Goal: Check status: Check status

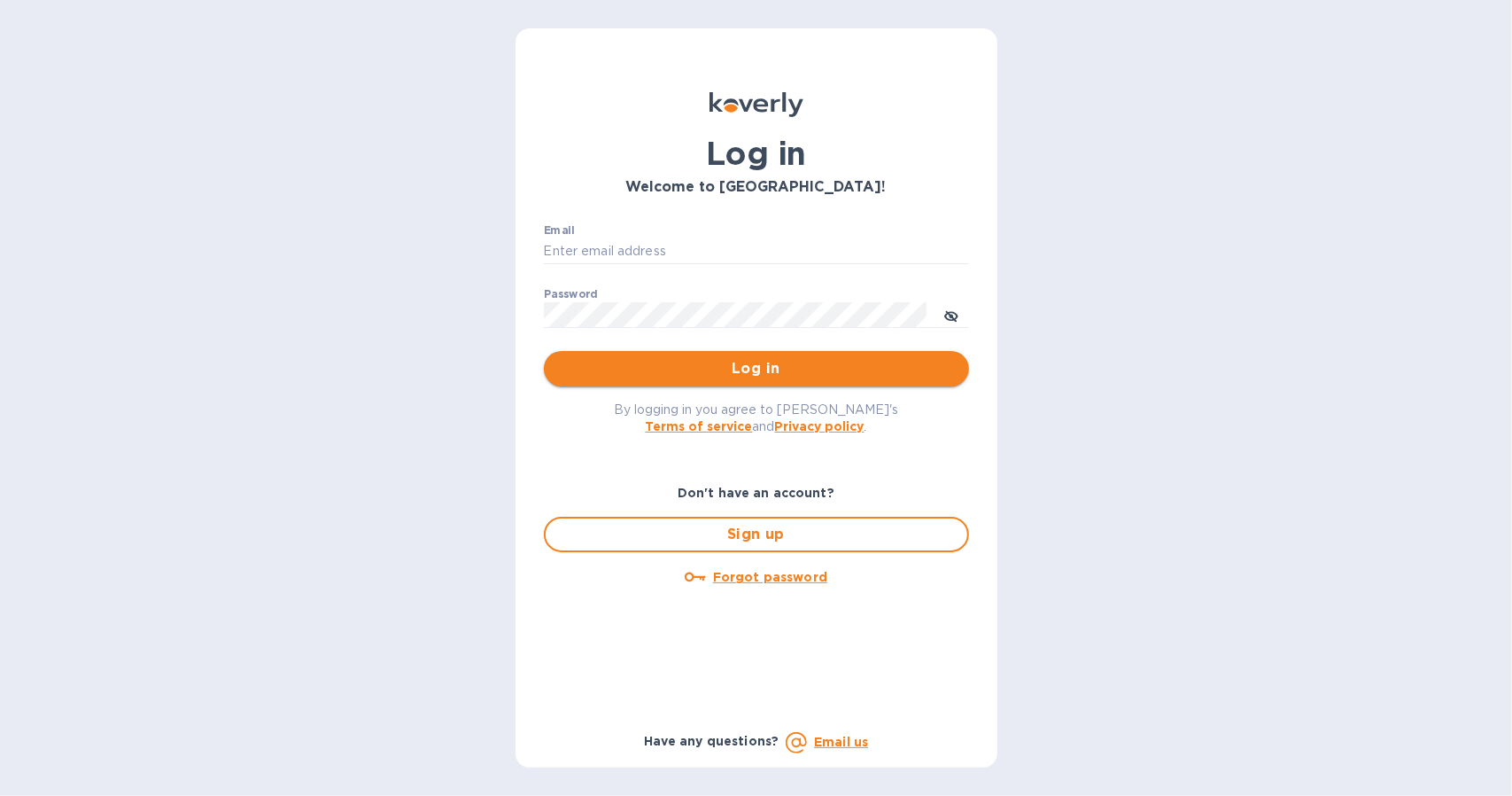
type input "[EMAIL_ADDRESS][DOMAIN_NAME]"
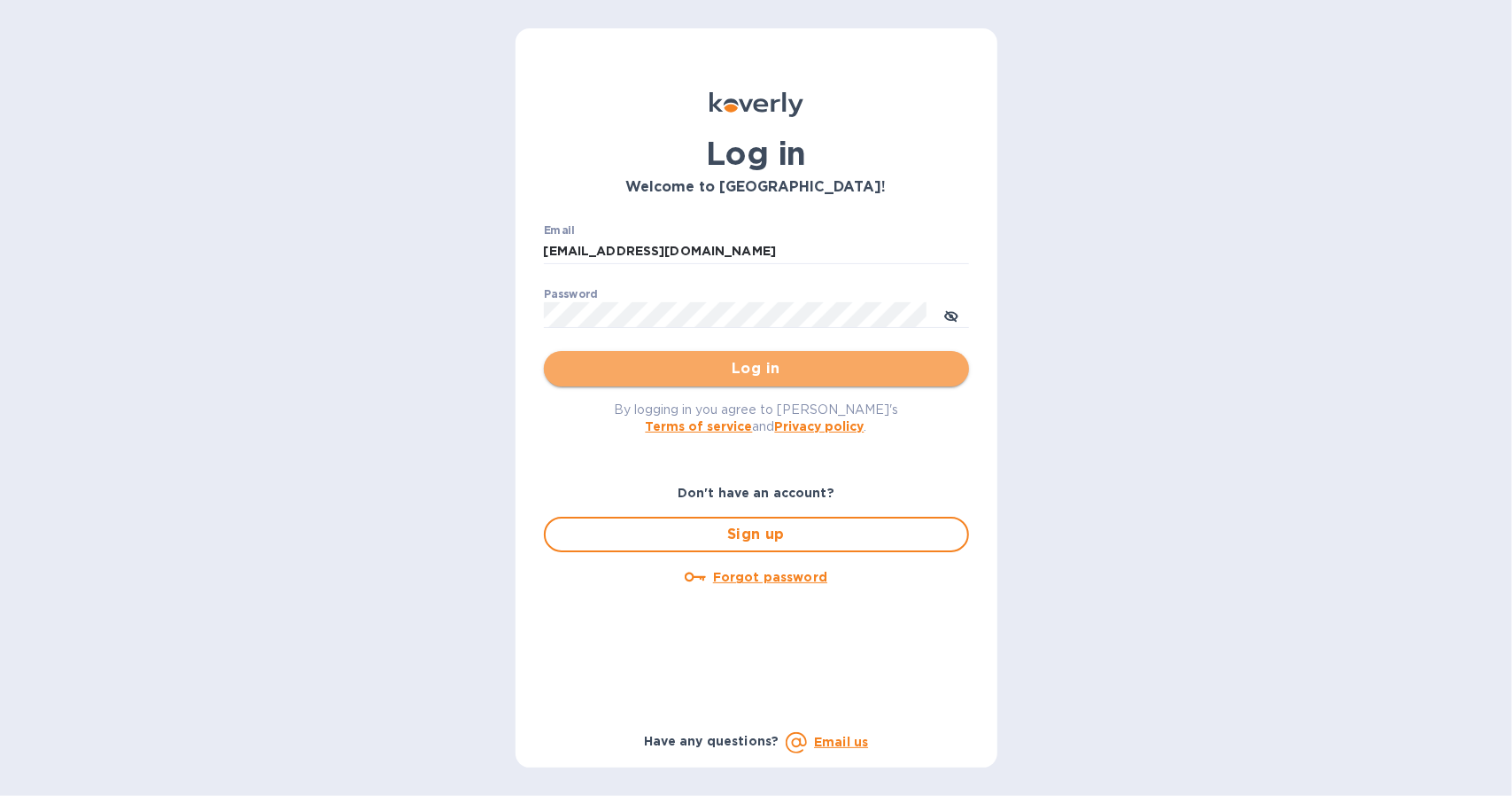
click at [695, 370] on span "Log in" at bounding box center [757, 369] width 397 height 21
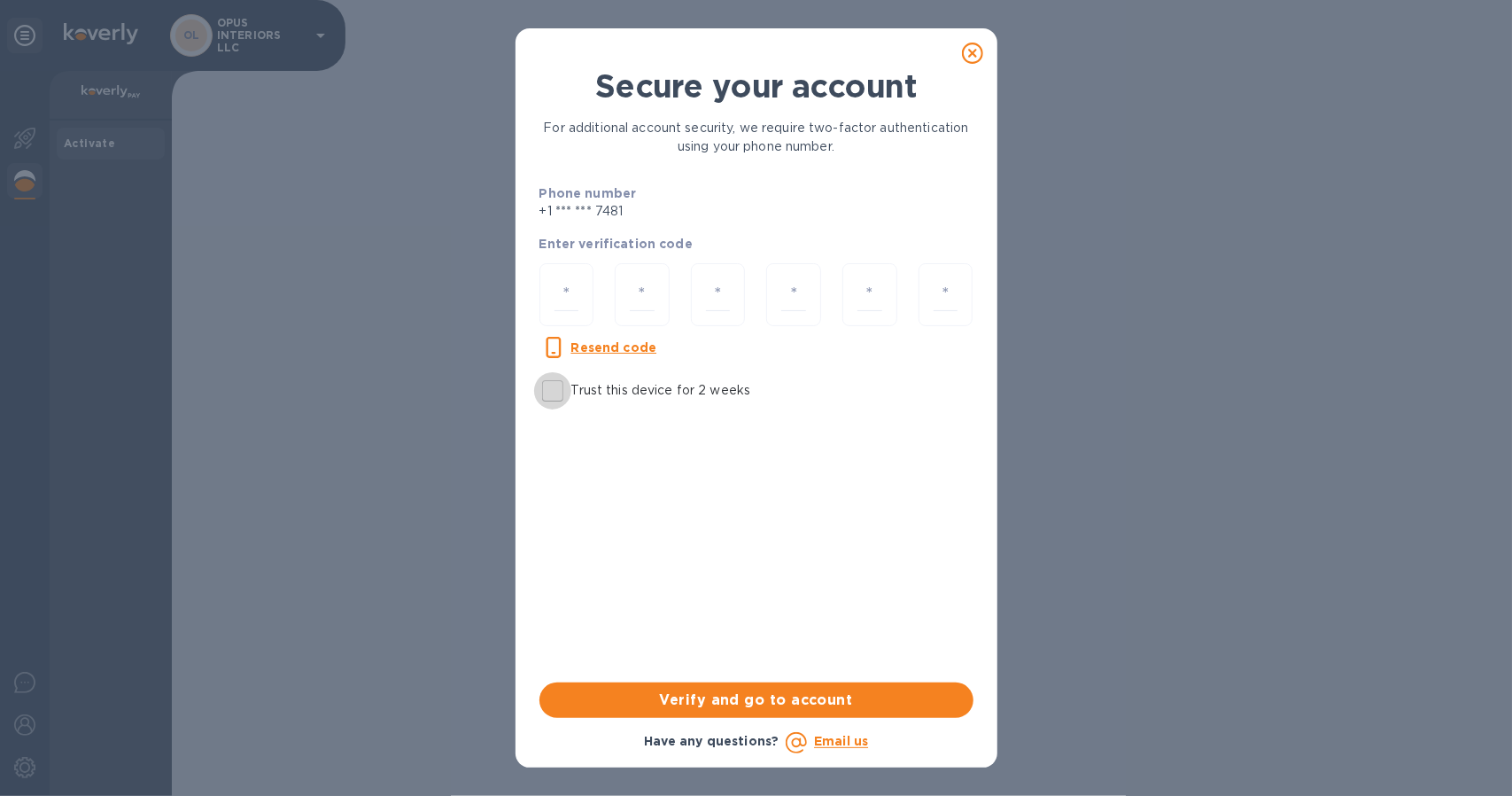
click at [554, 387] on input "Trust this device for 2 weeks" at bounding box center [553, 390] width 37 height 37
checkbox input "true"
click at [572, 288] on input "number" at bounding box center [566, 295] width 24 height 33
type input "5"
type input "2"
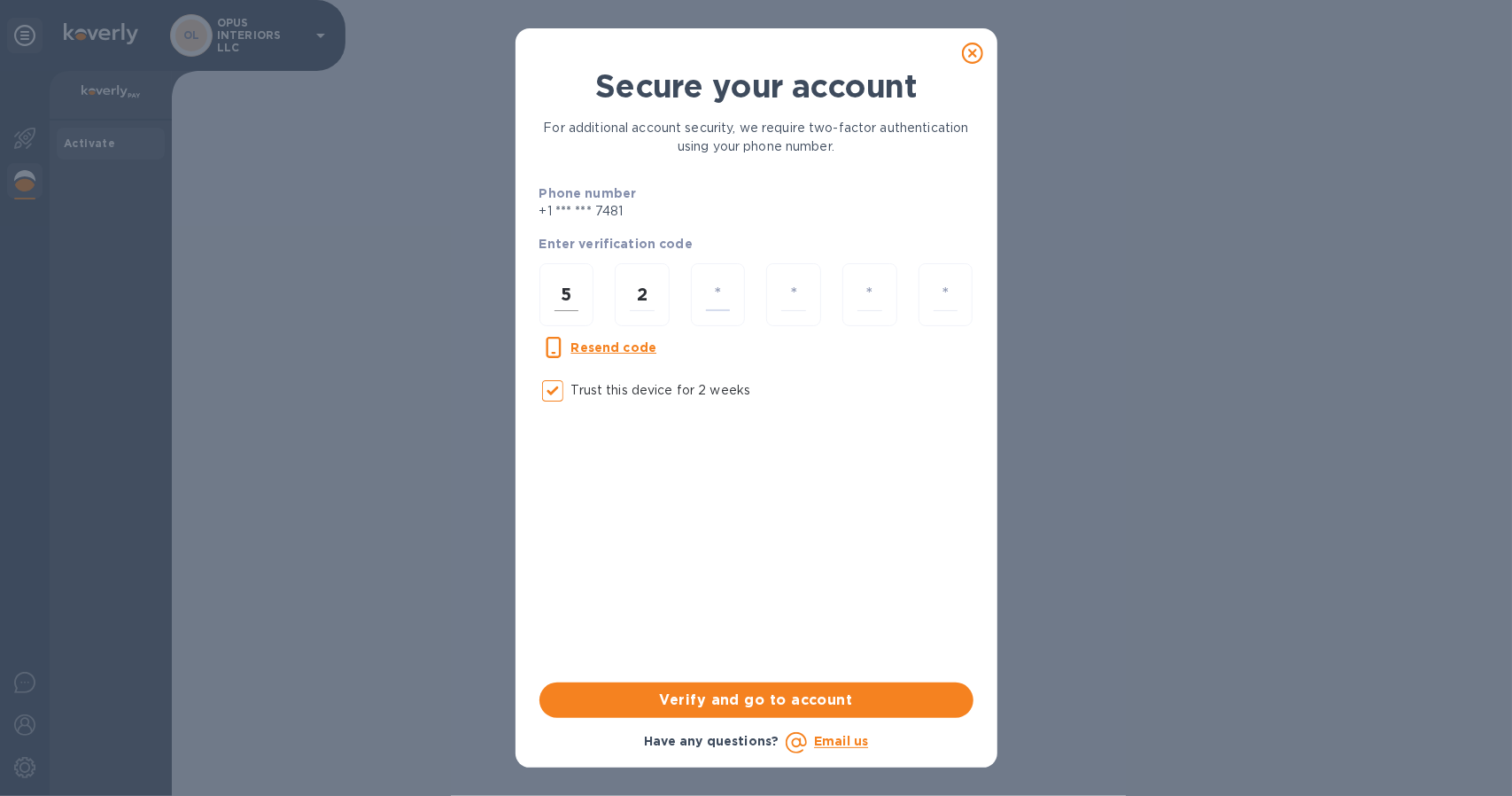
type input "7"
type input "3"
type input "0"
type input "7"
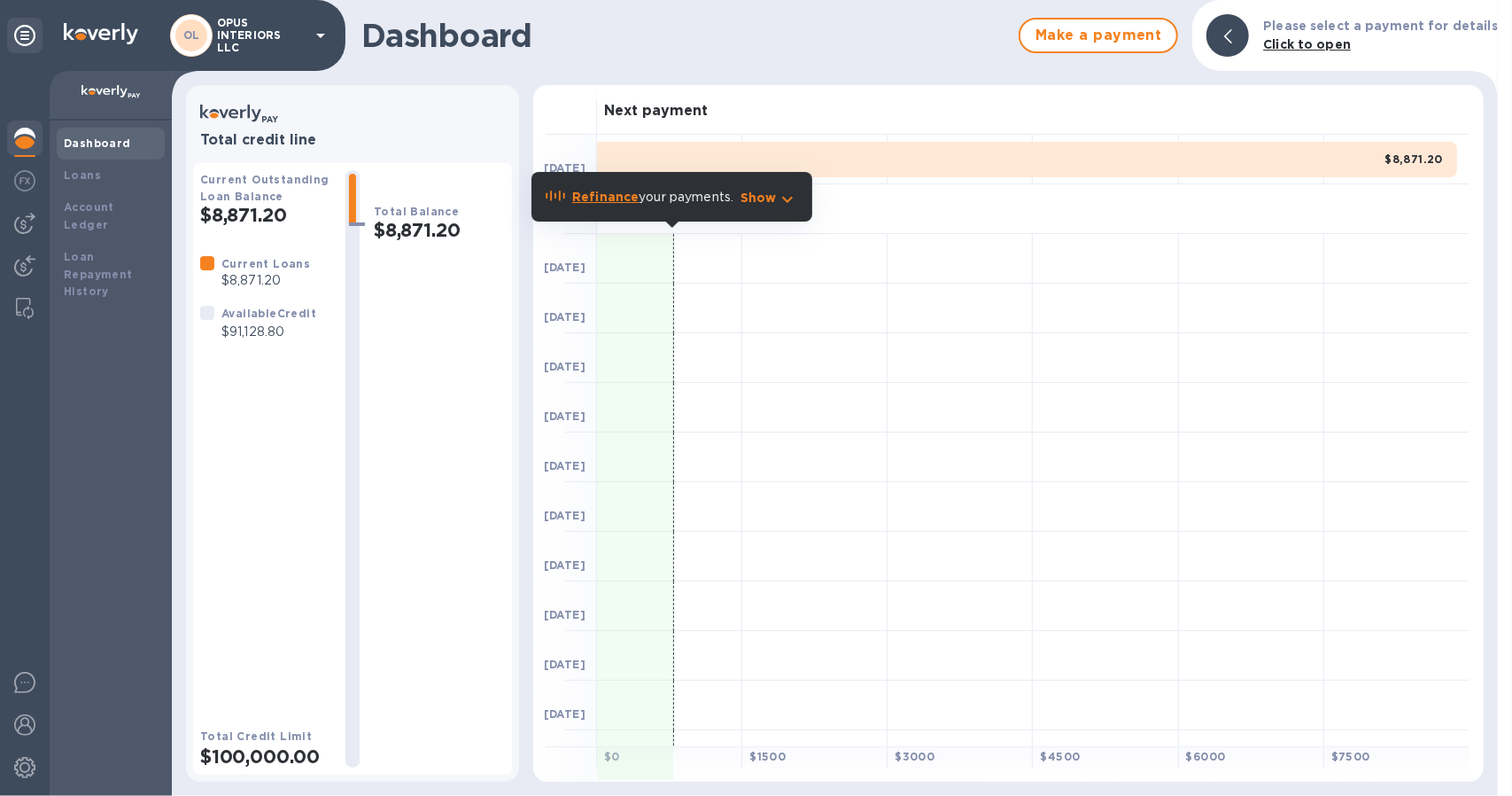
click at [1320, 53] on p "Click to open" at bounding box center [1381, 44] width 234 height 18
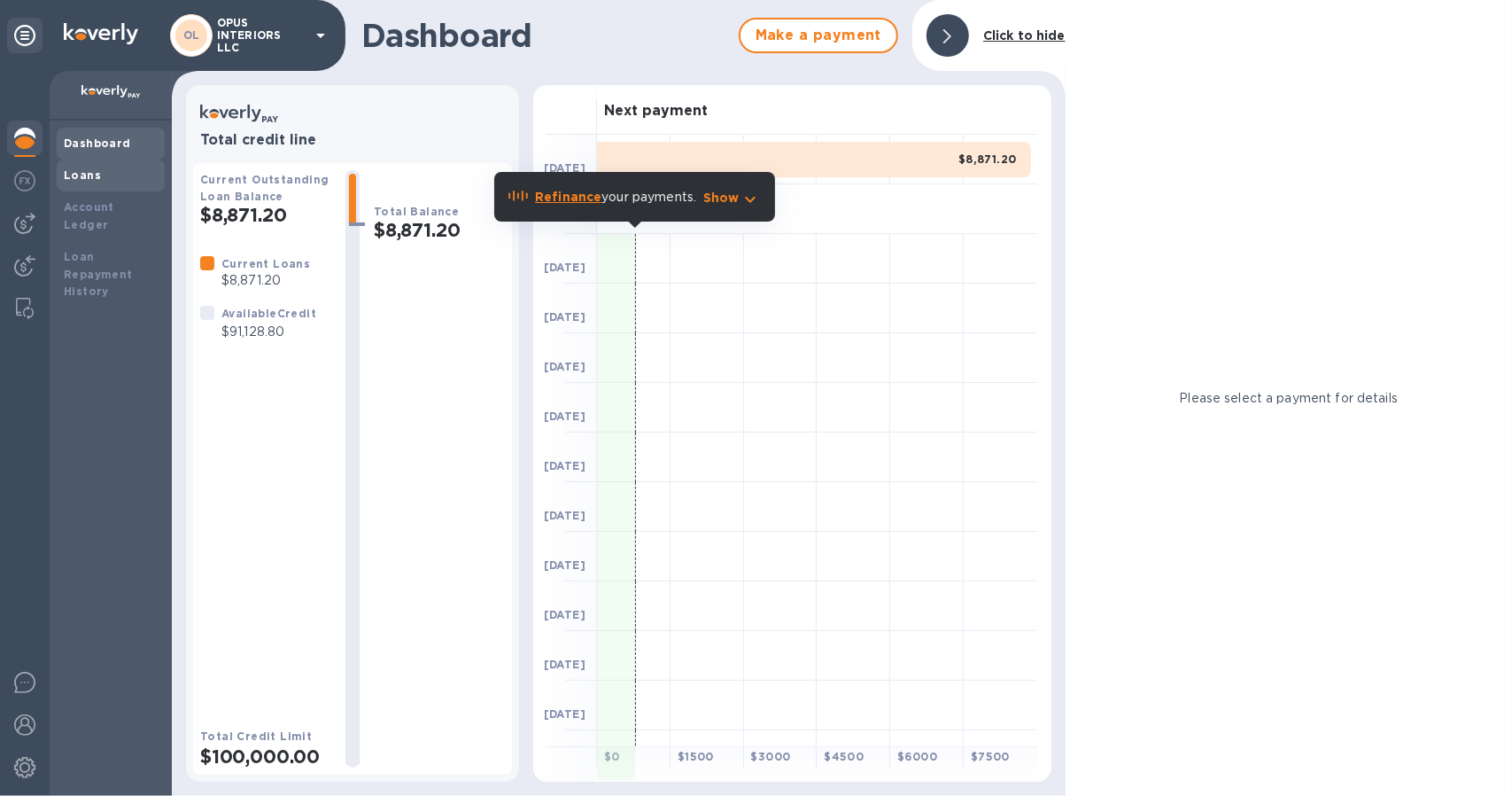
click at [85, 176] on b "Loans" at bounding box center [83, 175] width 37 height 14
